Goal: Task Accomplishment & Management: Use online tool/utility

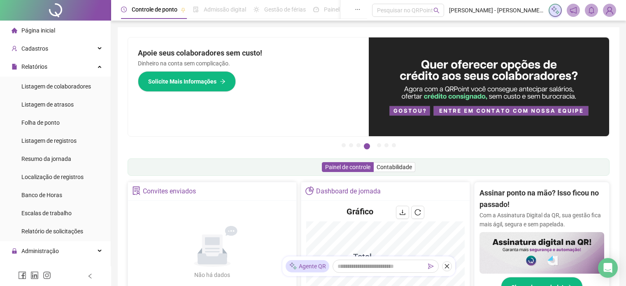
scroll to position [82, 0]
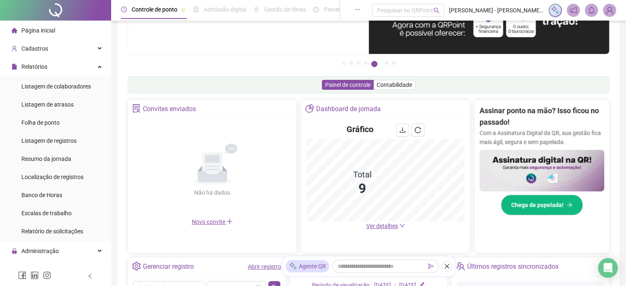
click at [257, 265] on link "Abrir registro" at bounding box center [264, 267] width 33 height 7
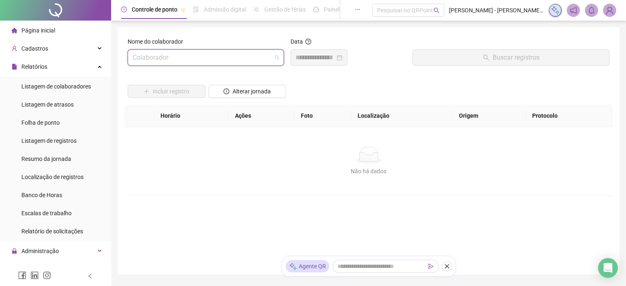
click at [187, 62] on input "search" at bounding box center [202, 58] width 139 height 16
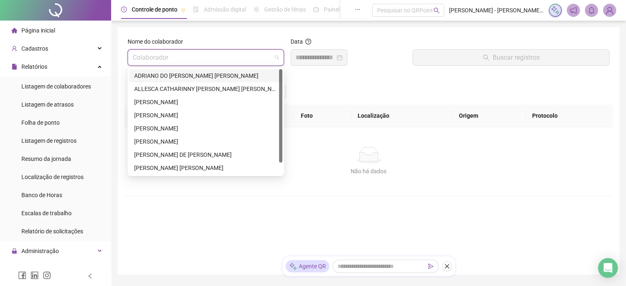
click at [181, 76] on div "ADRIANO DO [PERSON_NAME] [PERSON_NAME]" at bounding box center [205, 75] width 143 height 9
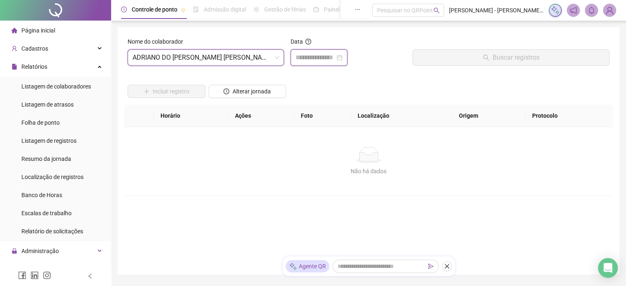
click at [313, 55] on input at bounding box center [316, 58] width 40 height 10
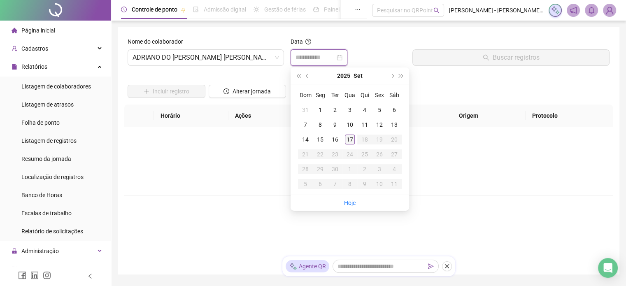
type input "**********"
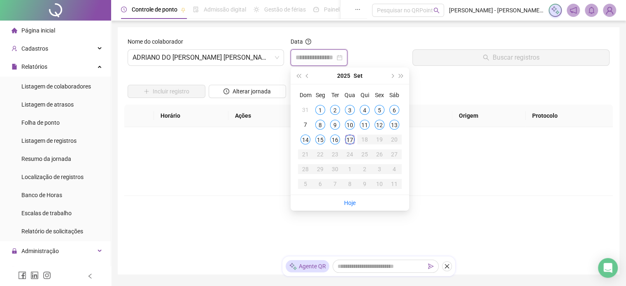
type input "**********"
click at [352, 143] on div "17" at bounding box center [350, 140] width 10 height 10
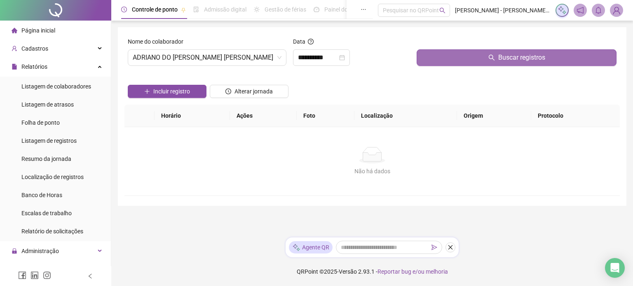
click at [518, 56] on span "Buscar registros" at bounding box center [521, 58] width 47 height 10
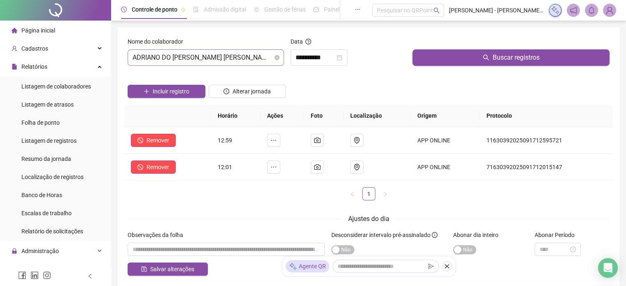
click at [255, 59] on span "ADRIANO DO [PERSON_NAME] [PERSON_NAME]" at bounding box center [206, 58] width 147 height 16
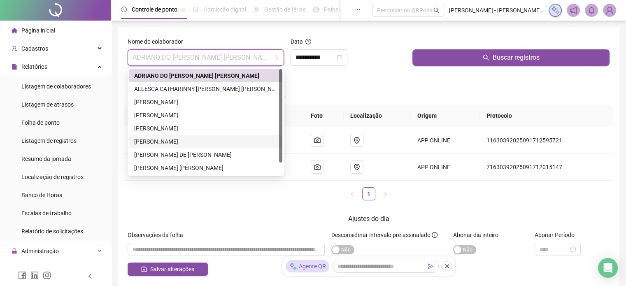
click at [171, 141] on div "[PERSON_NAME]" at bounding box center [205, 141] width 143 height 9
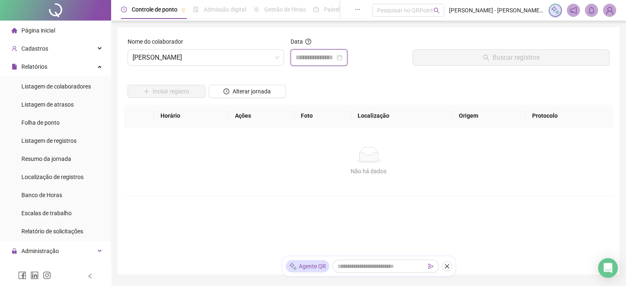
click at [321, 53] on input at bounding box center [316, 58] width 40 height 10
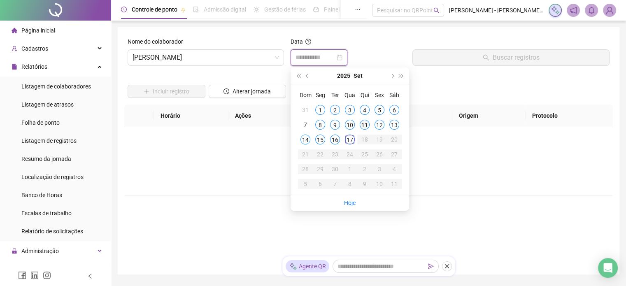
type input "**********"
click at [351, 139] on div "17" at bounding box center [350, 140] width 10 height 10
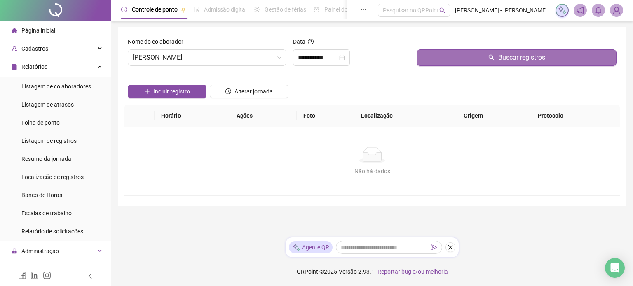
click at [507, 56] on span "Buscar registros" at bounding box center [521, 58] width 47 height 10
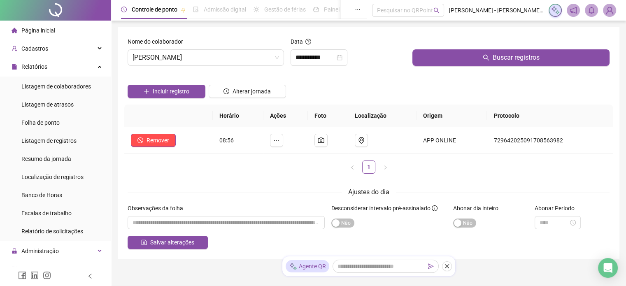
click at [36, 28] on span "Página inicial" at bounding box center [38, 30] width 34 height 7
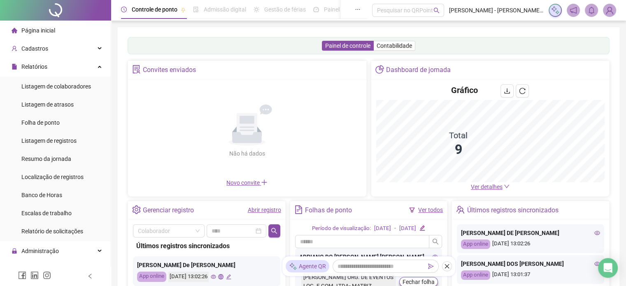
click at [254, 212] on link "Abrir registro" at bounding box center [264, 210] width 33 height 7
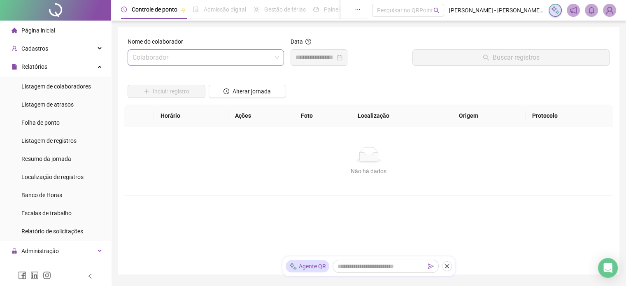
click at [183, 59] on input "search" at bounding box center [202, 58] width 139 height 16
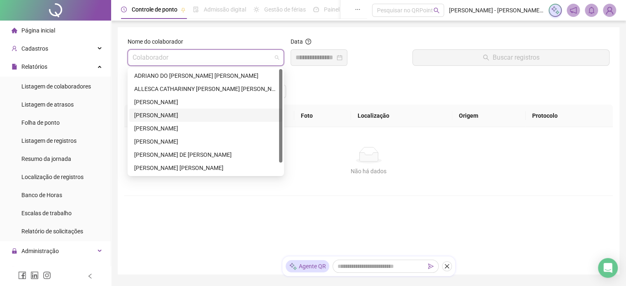
click at [175, 116] on div "[PERSON_NAME]" at bounding box center [205, 115] width 143 height 9
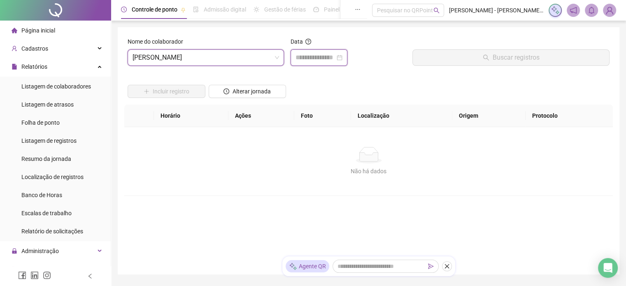
click at [301, 56] on input at bounding box center [316, 58] width 40 height 10
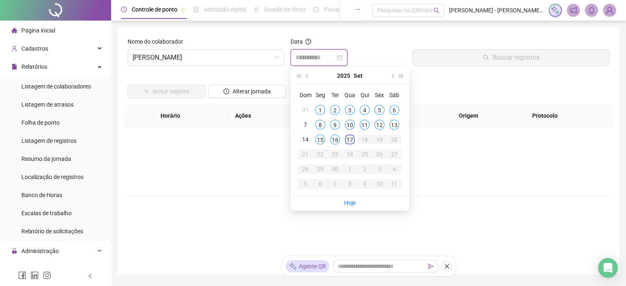
type input "**********"
click at [353, 137] on div "17" at bounding box center [350, 140] width 10 height 10
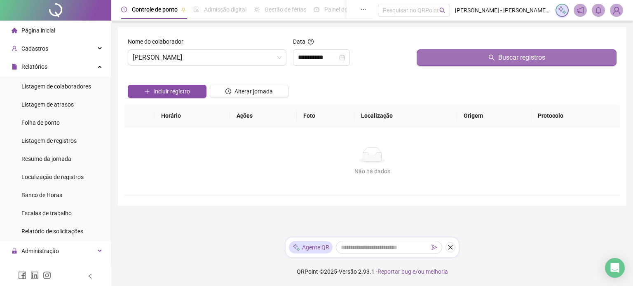
click at [511, 59] on span "Buscar registros" at bounding box center [521, 58] width 47 height 10
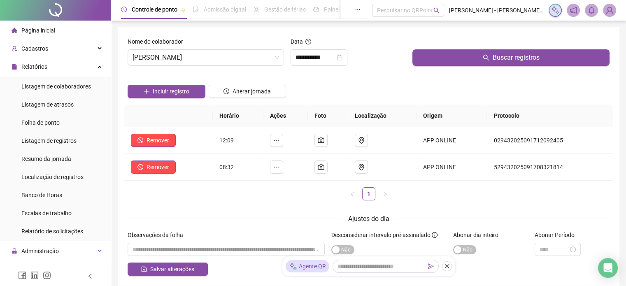
click at [42, 29] on span "Página inicial" at bounding box center [38, 30] width 34 height 7
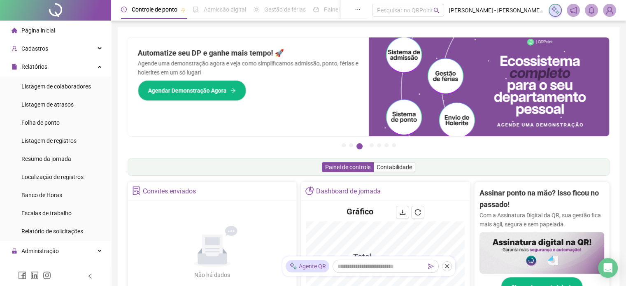
click at [612, 12] on img at bounding box center [610, 10] width 12 height 12
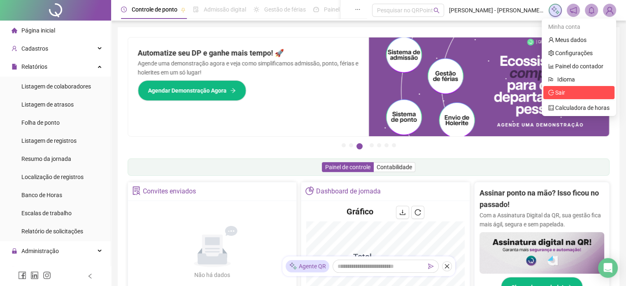
click at [565, 94] on span "Sair" at bounding box center [561, 92] width 10 height 7
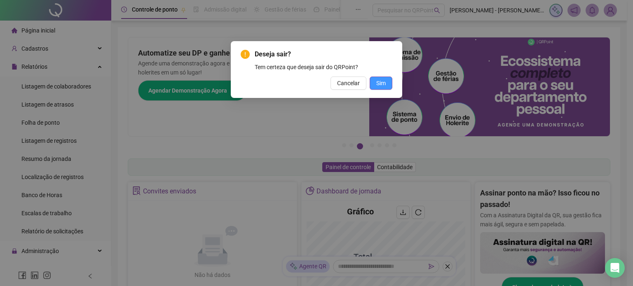
click at [379, 86] on span "Sim" at bounding box center [380, 83] width 9 height 9
